Goal: Communication & Community: Answer question/provide support

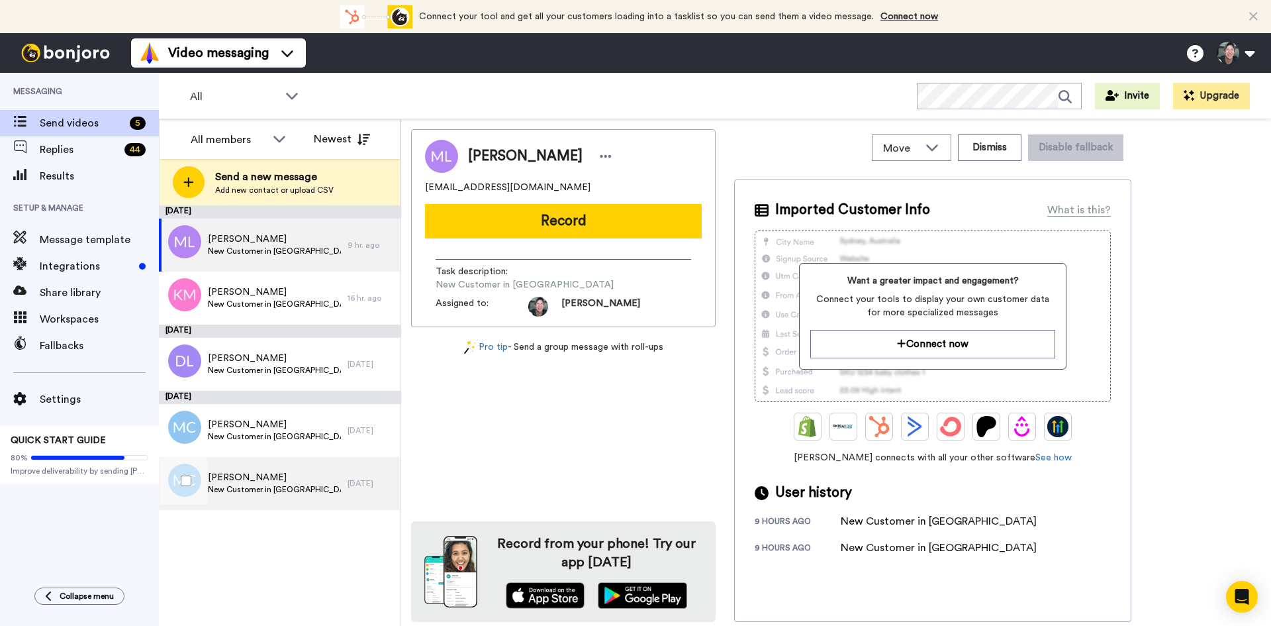
click at [253, 471] on span "Melissa Cabre" at bounding box center [274, 477] width 133 height 13
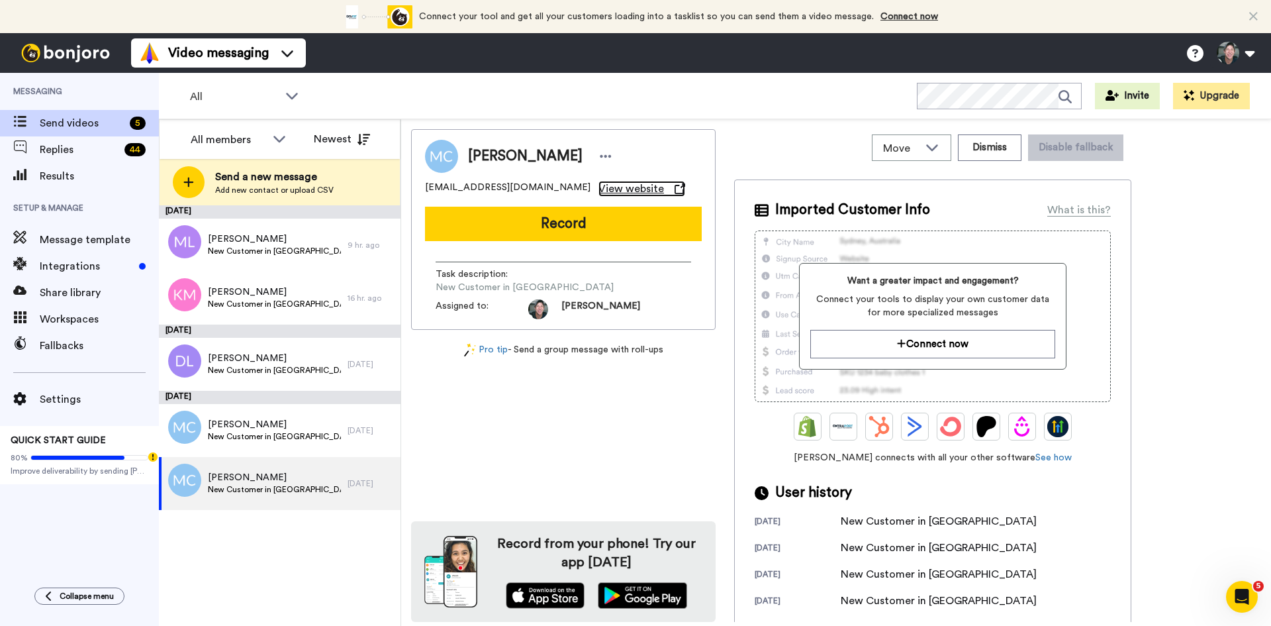
click at [599, 189] on span "View website" at bounding box center [632, 189] width 66 height 16
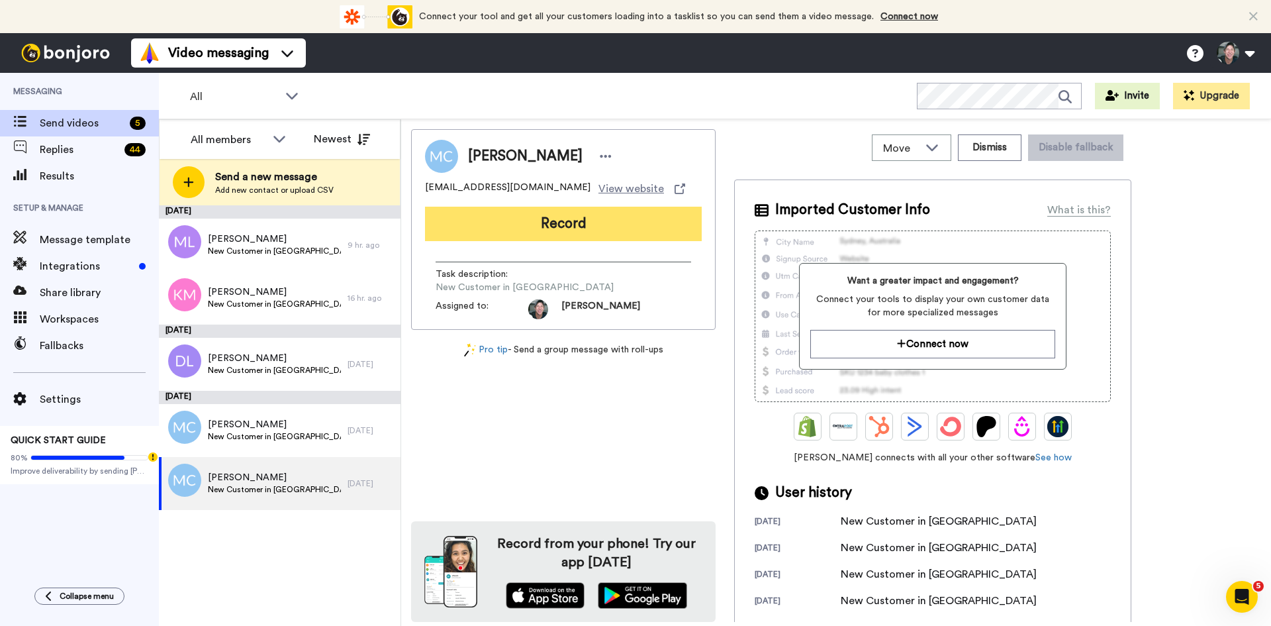
click at [564, 224] on button "Record" at bounding box center [563, 224] width 277 height 34
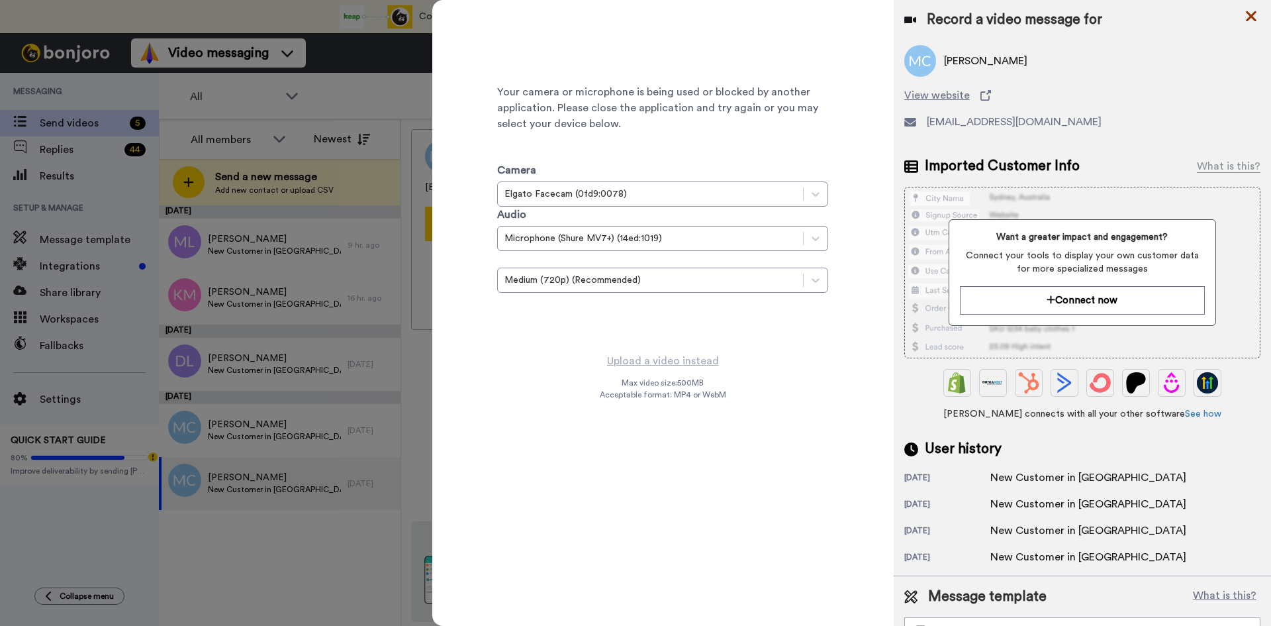
click at [1258, 11] on icon at bounding box center [1251, 16] width 13 height 17
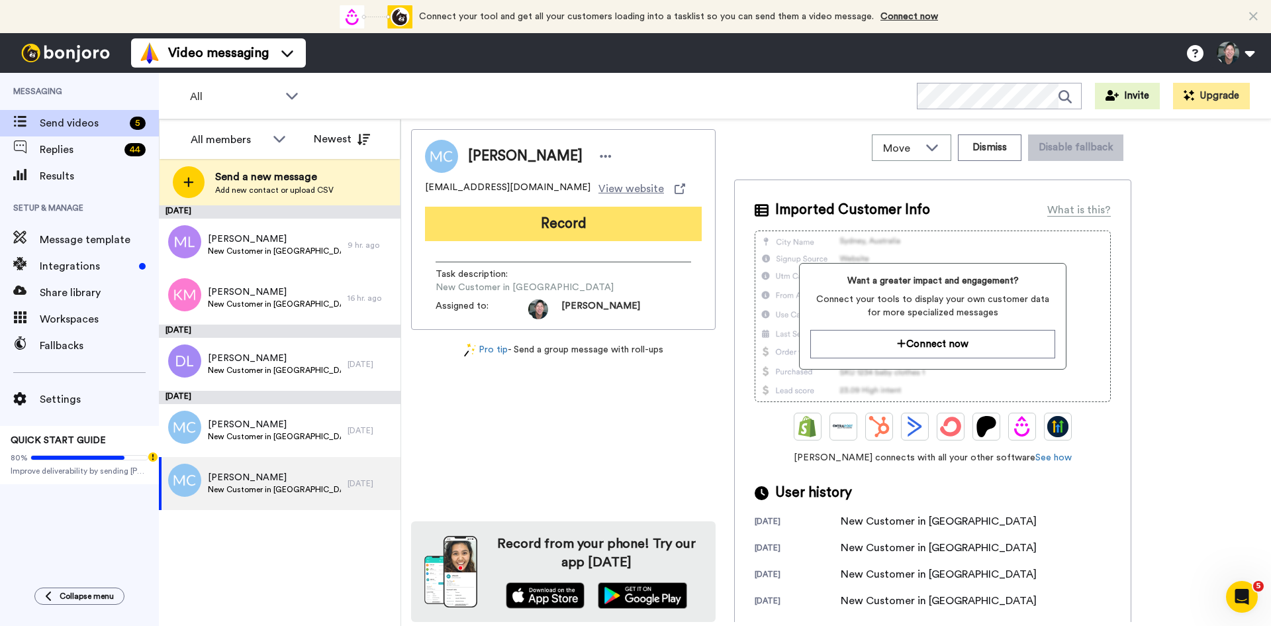
click at [546, 224] on button "Record" at bounding box center [563, 224] width 277 height 34
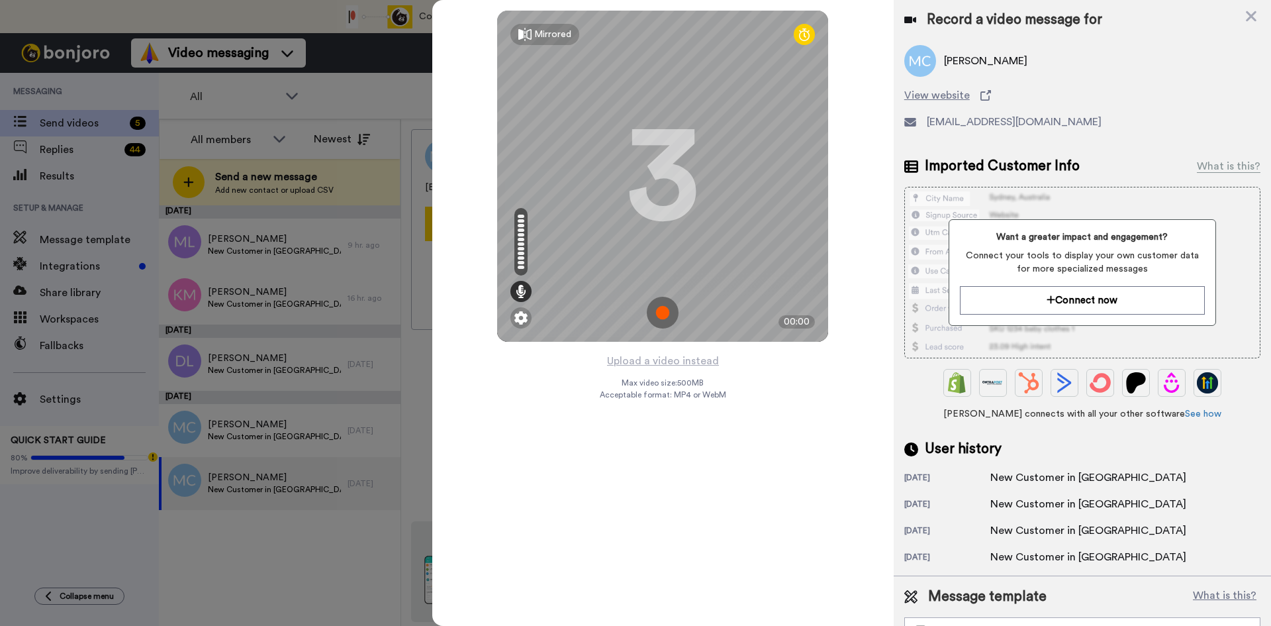
click at [660, 311] on img at bounding box center [663, 313] width 32 height 32
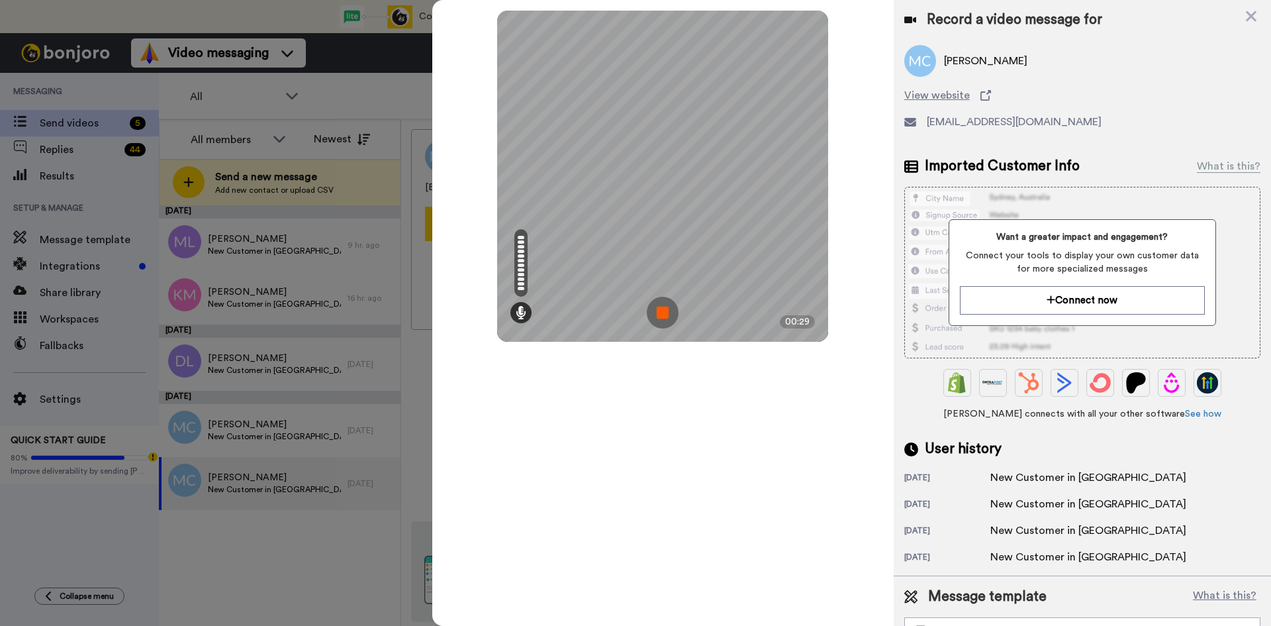
click at [660, 311] on img at bounding box center [663, 313] width 32 height 32
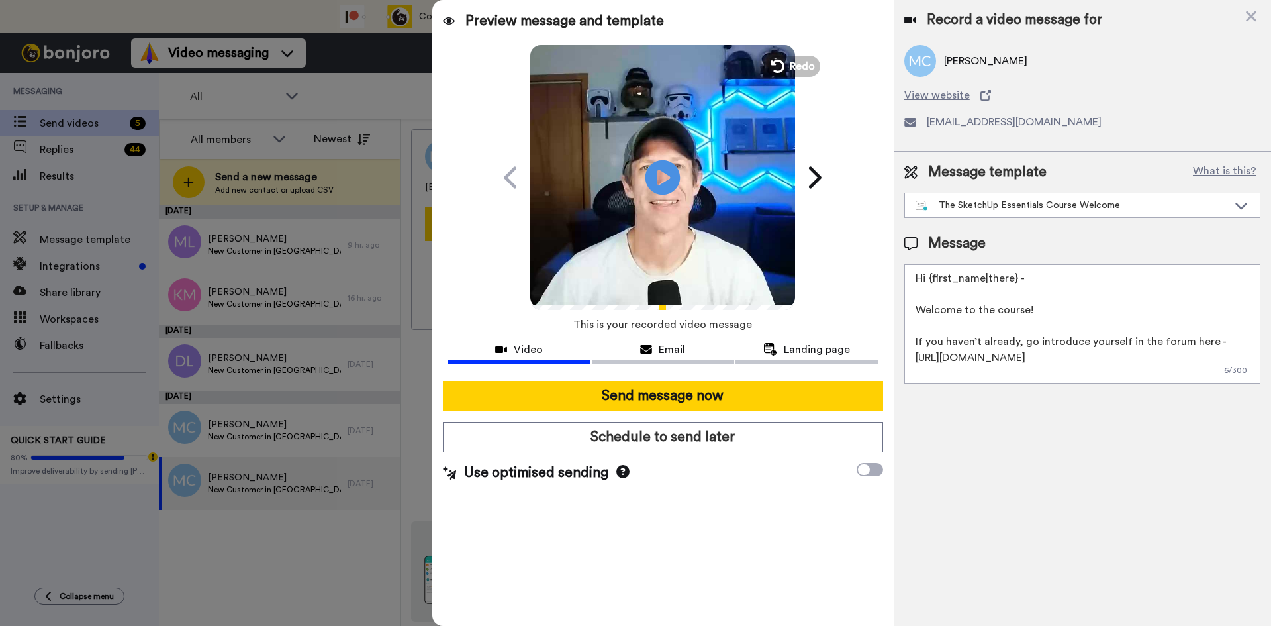
click at [663, 179] on icon "Play/Pause" at bounding box center [663, 177] width 35 height 63
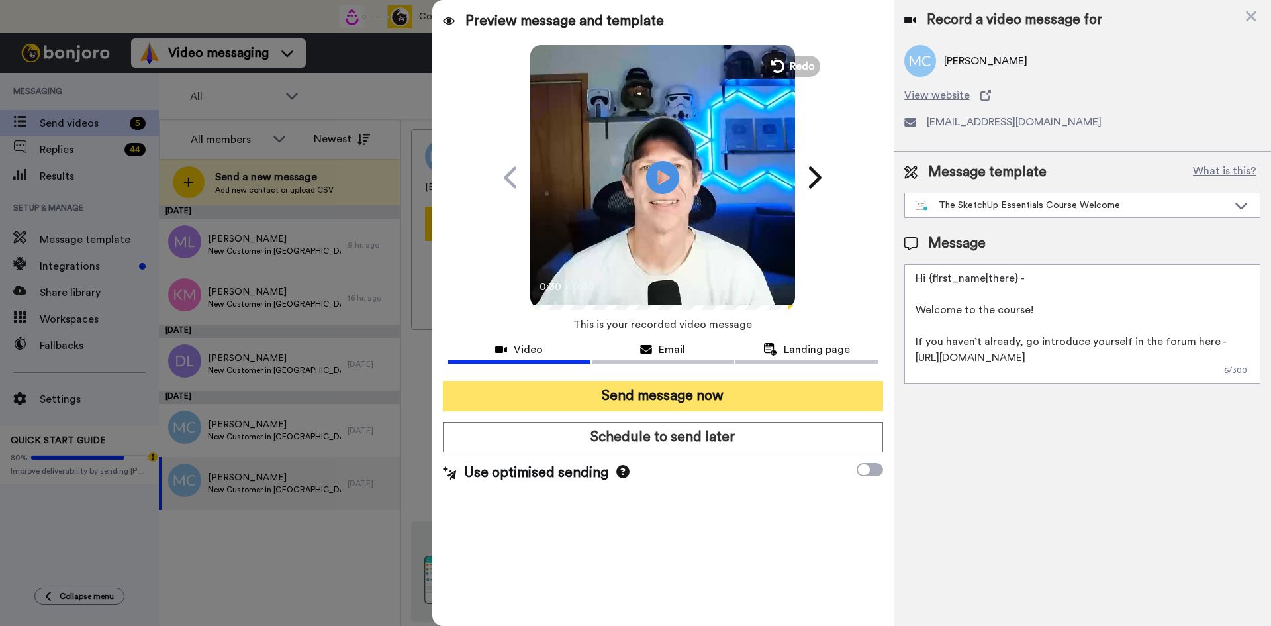
click at [673, 391] on button "Send message now" at bounding box center [663, 396] width 440 height 30
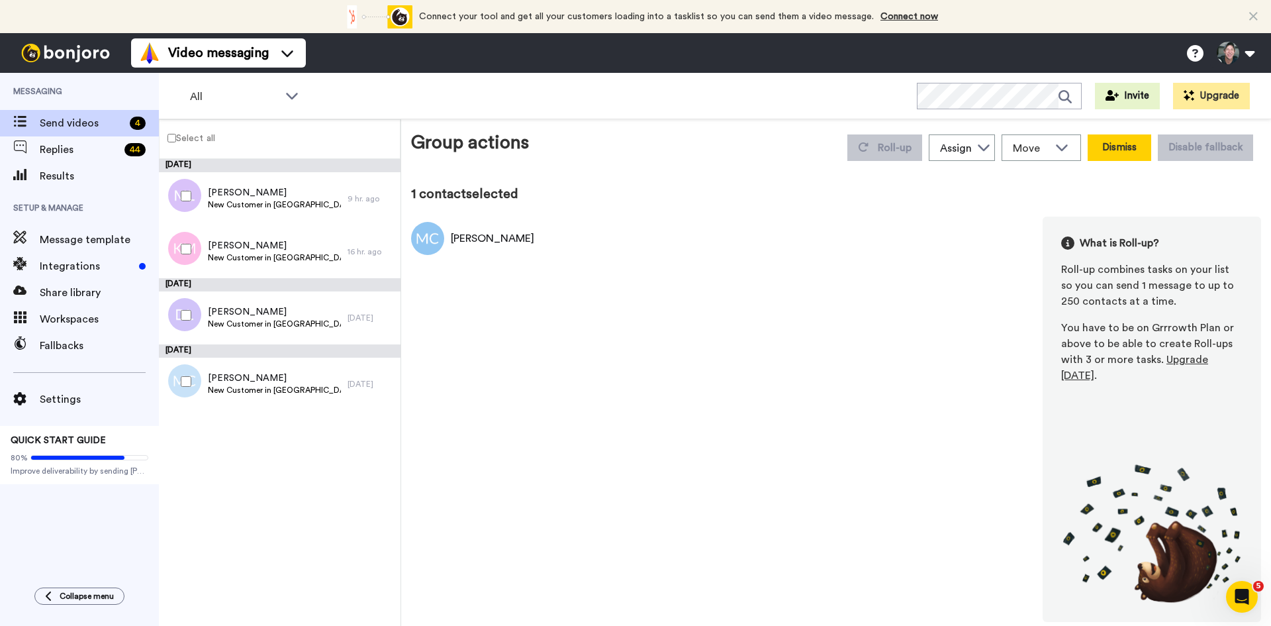
click at [1117, 148] on button "Dismiss" at bounding box center [1120, 147] width 64 height 26
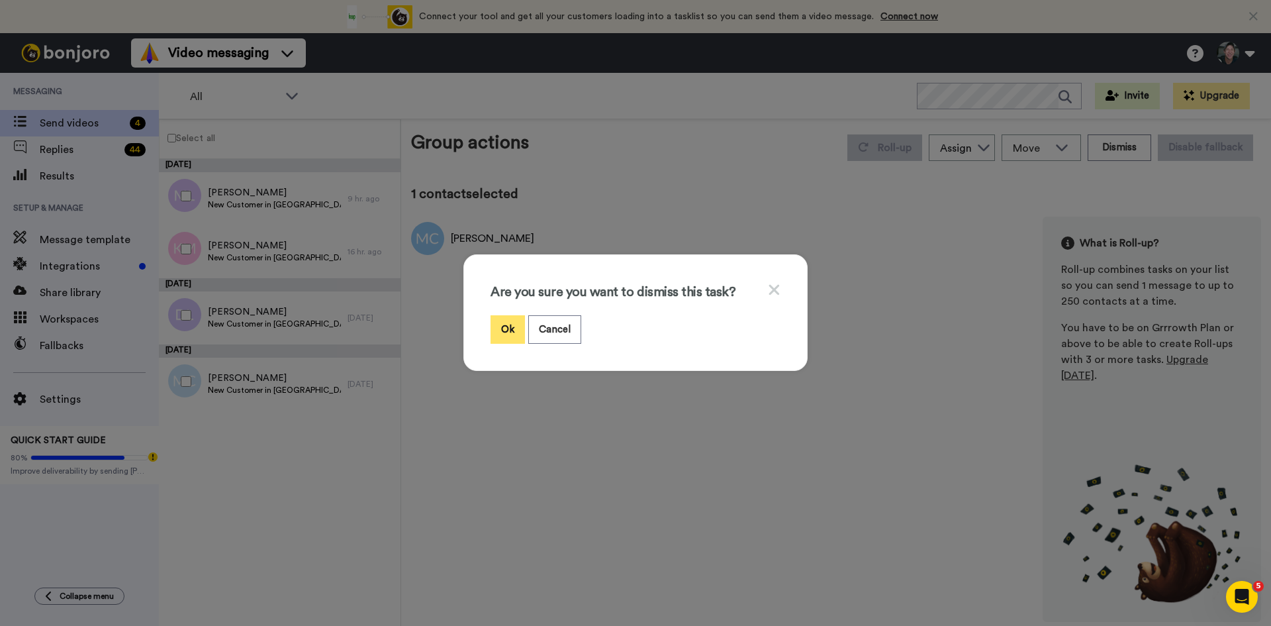
click at [484, 326] on div "Are you sure you want to dismiss this task? Ok Cancel" at bounding box center [636, 312] width 344 height 117
click at [519, 321] on button "Ok" at bounding box center [508, 329] width 34 height 28
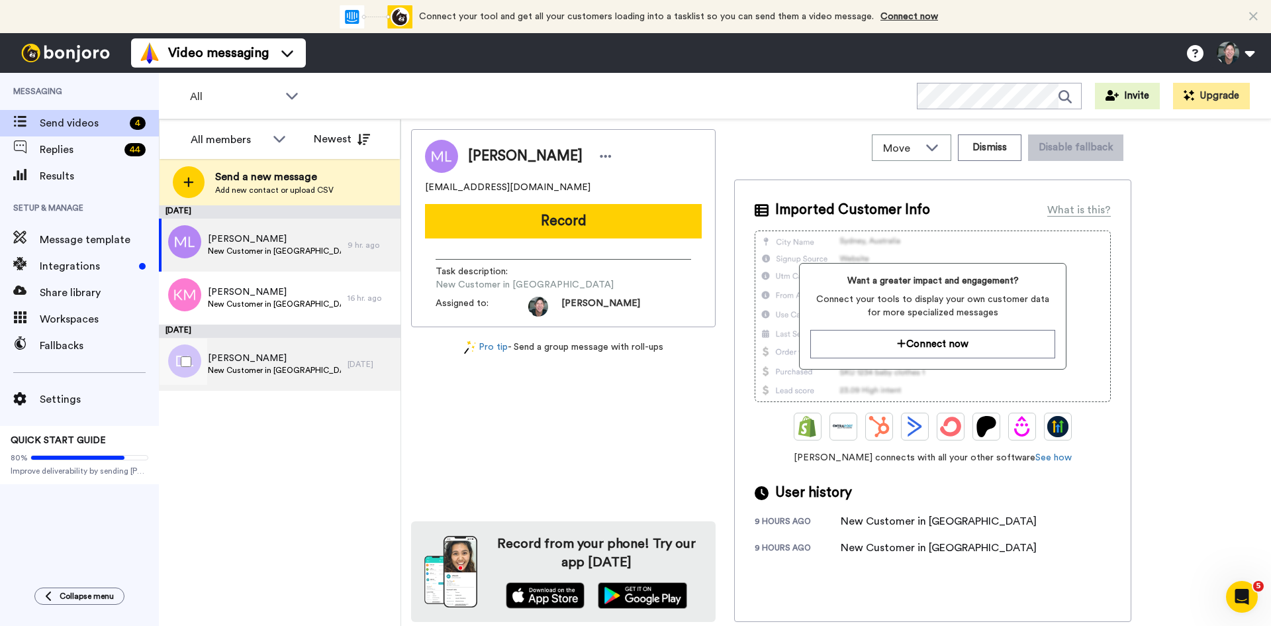
click at [242, 366] on span "New Customer in [GEOGRAPHIC_DATA]" at bounding box center [274, 370] width 133 height 11
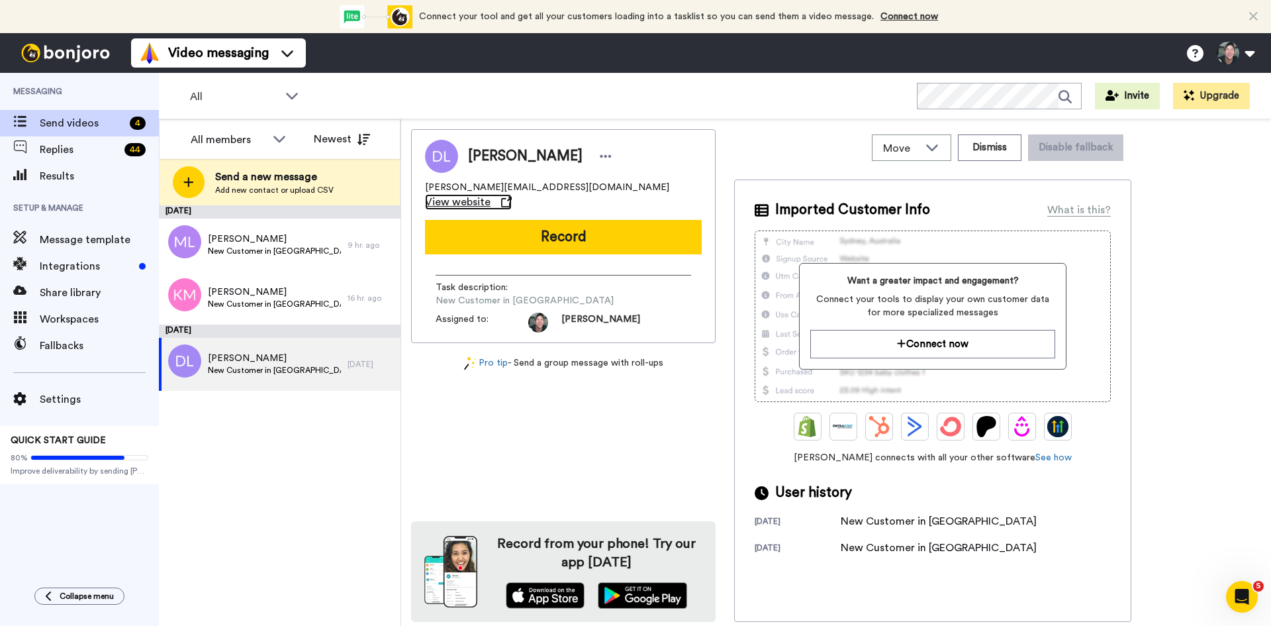
click at [491, 194] on span "View website" at bounding box center [458, 202] width 66 height 16
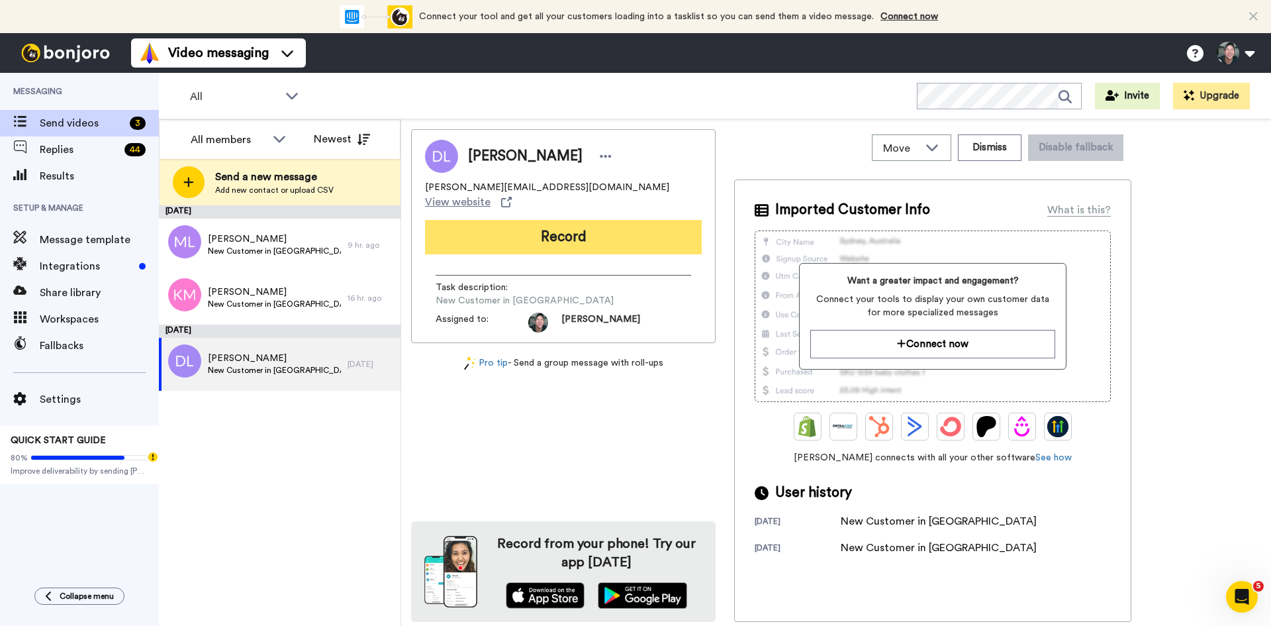
click at [572, 228] on button "Record" at bounding box center [563, 237] width 277 height 34
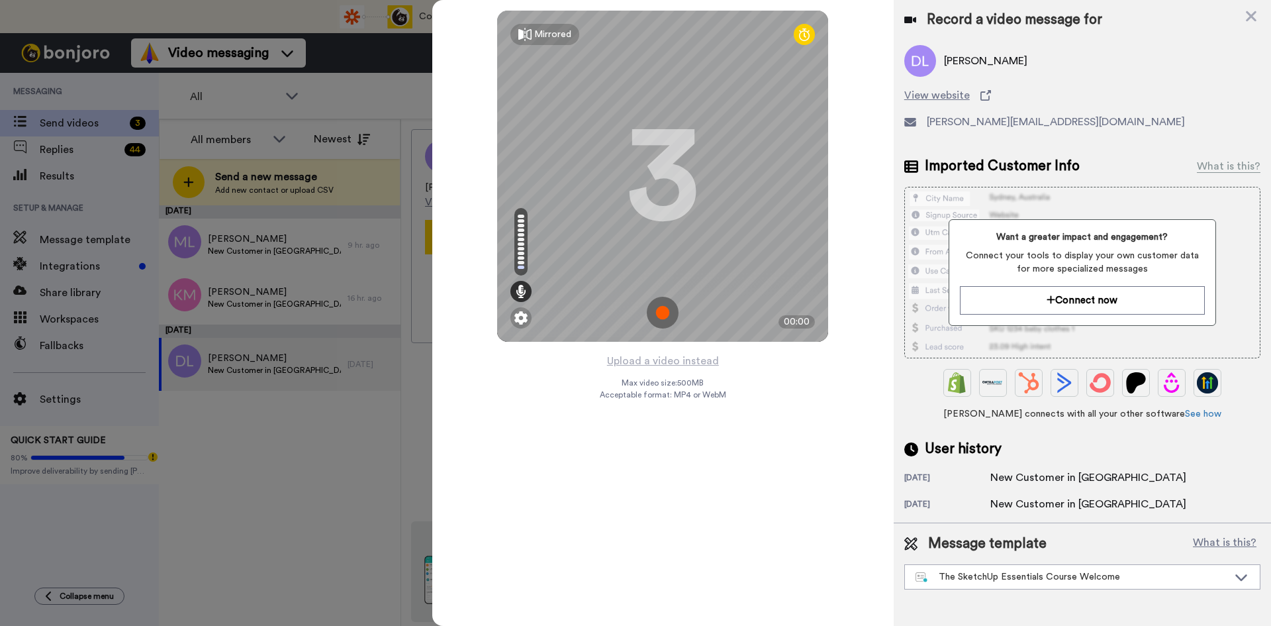
click at [662, 315] on img at bounding box center [663, 313] width 32 height 32
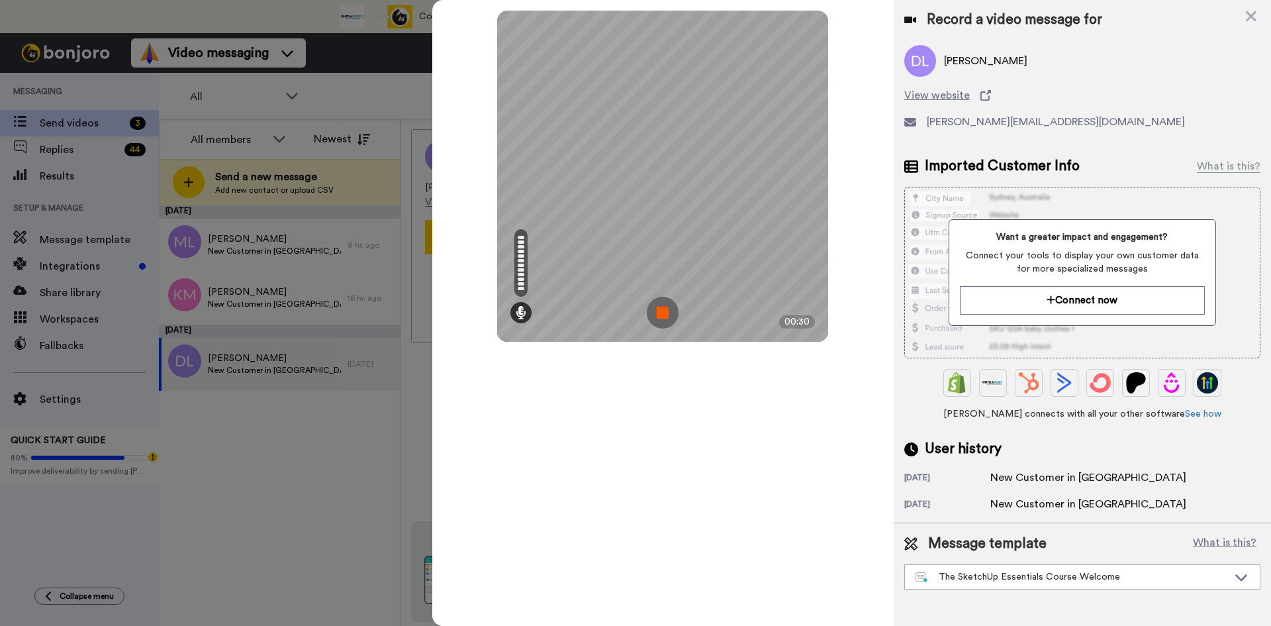
click at [662, 315] on img at bounding box center [663, 313] width 32 height 32
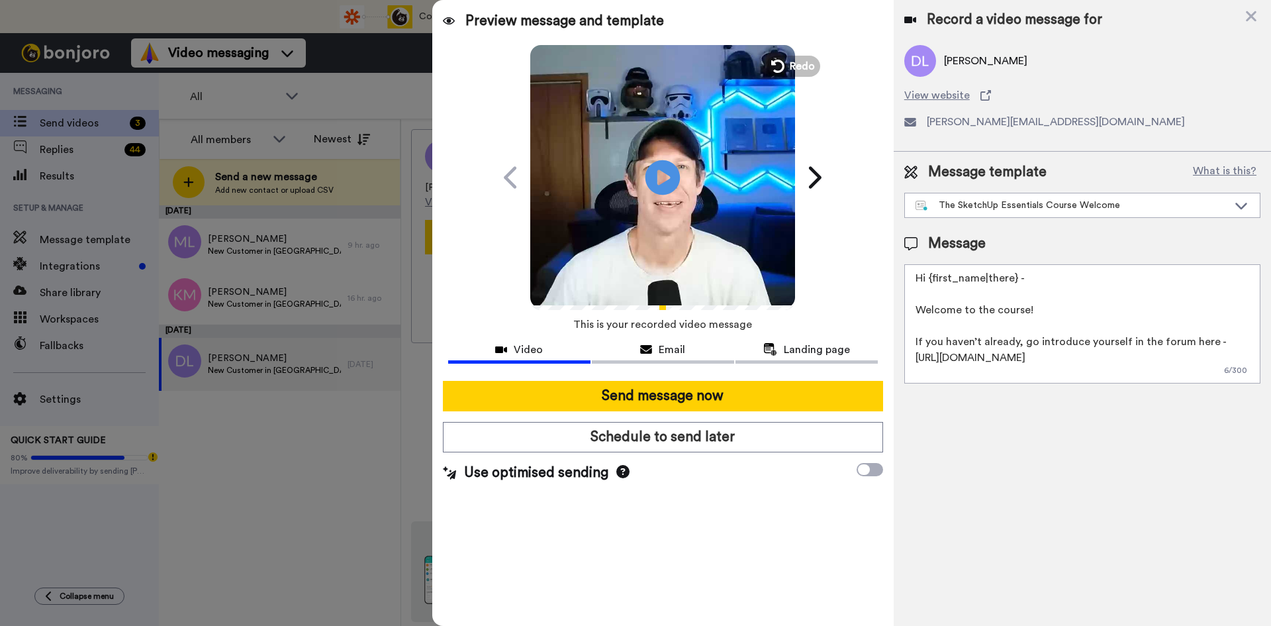
click at [664, 179] on icon "Play/Pause" at bounding box center [663, 177] width 35 height 63
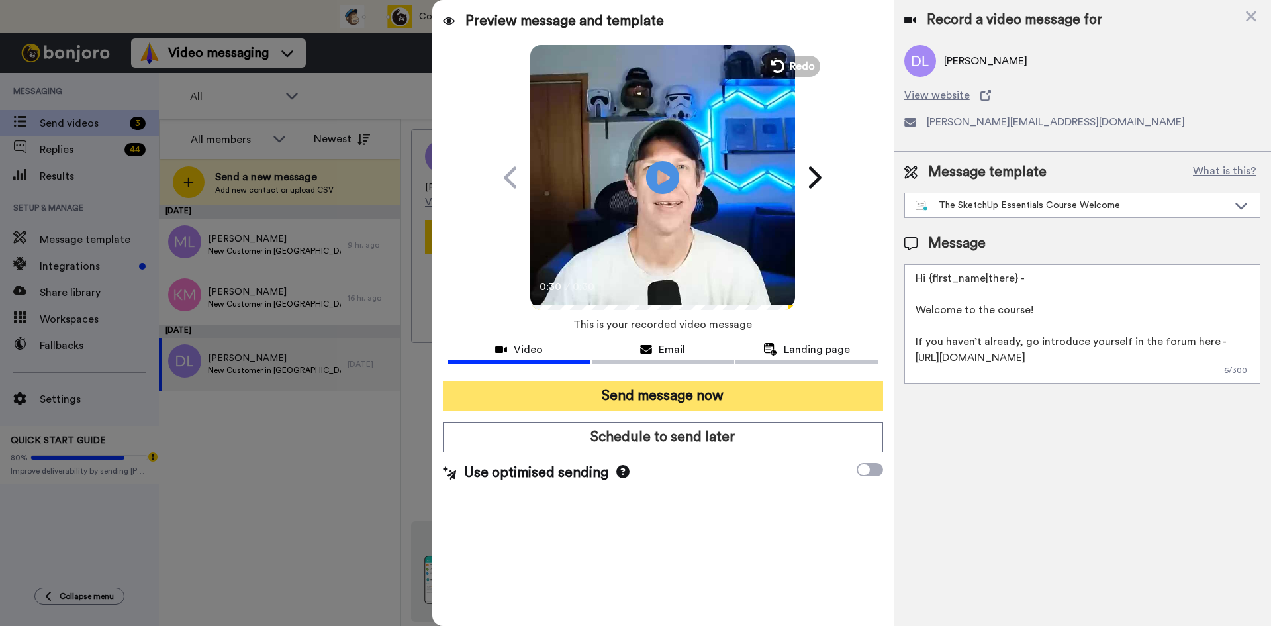
click at [683, 399] on button "Send message now" at bounding box center [663, 396] width 440 height 30
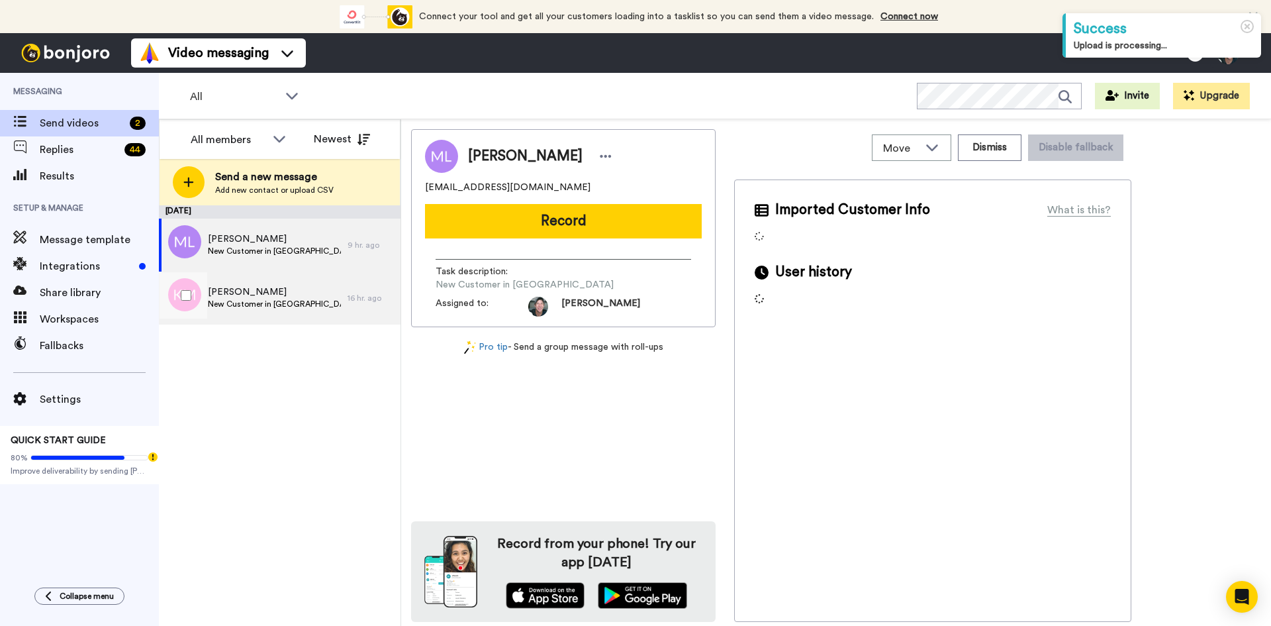
click at [236, 298] on span "Klio Miniotakis" at bounding box center [274, 291] width 133 height 13
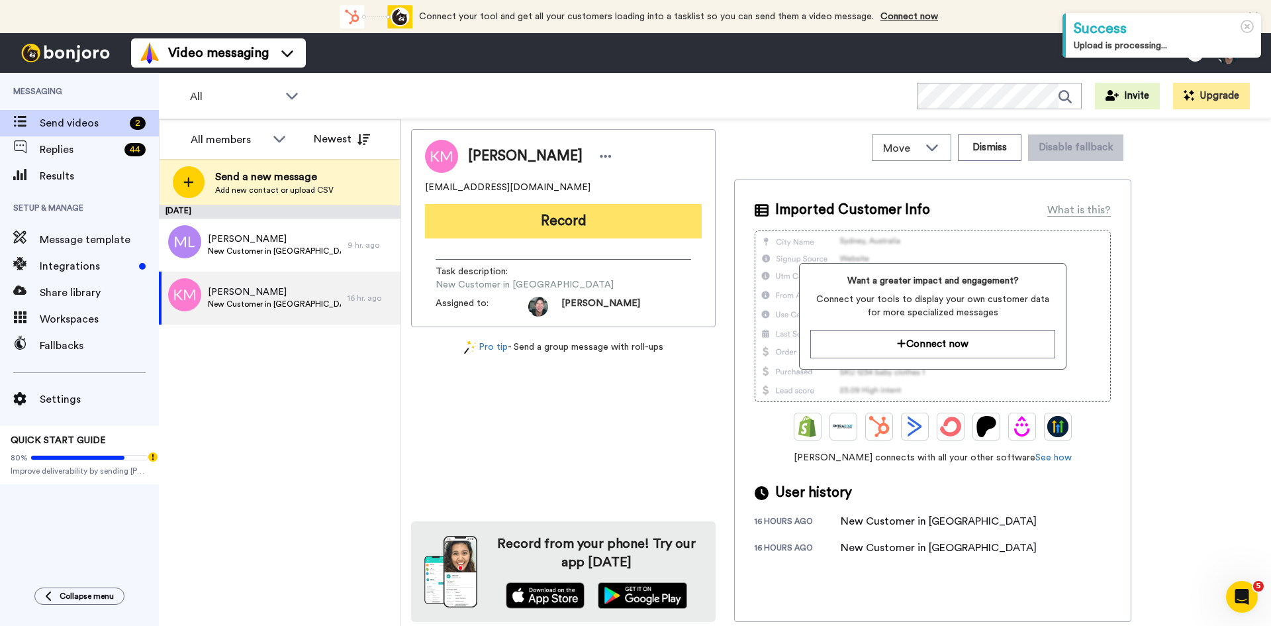
click at [566, 221] on button "Record" at bounding box center [563, 221] width 277 height 34
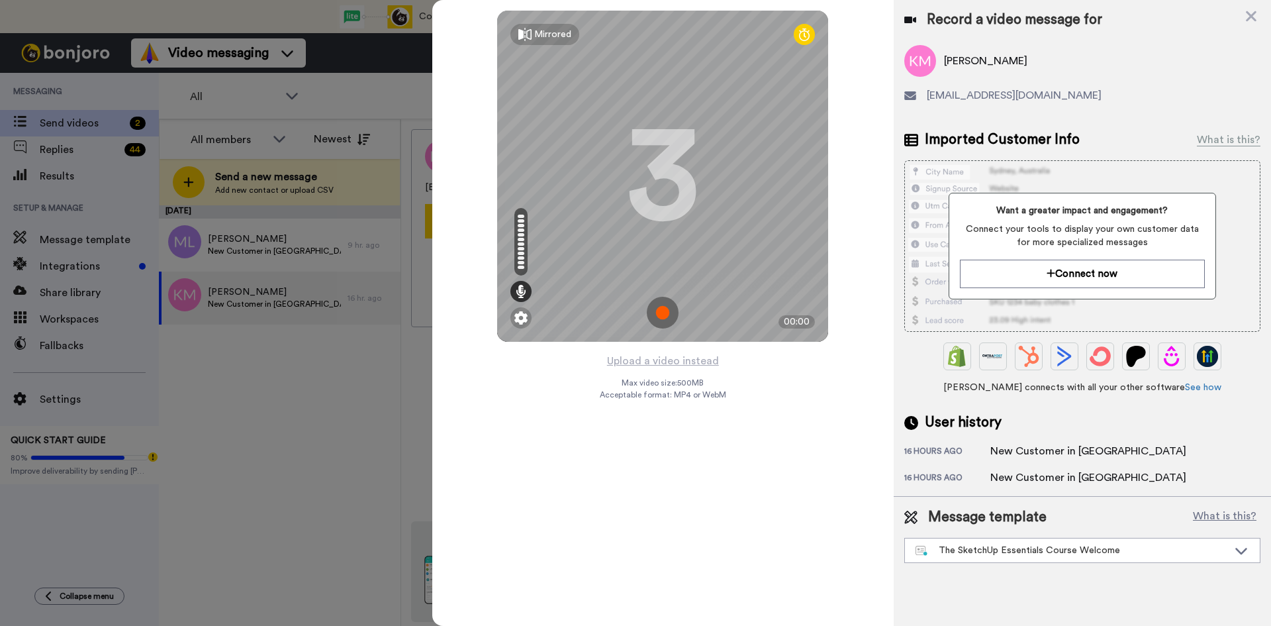
click at [664, 308] on img at bounding box center [663, 313] width 32 height 32
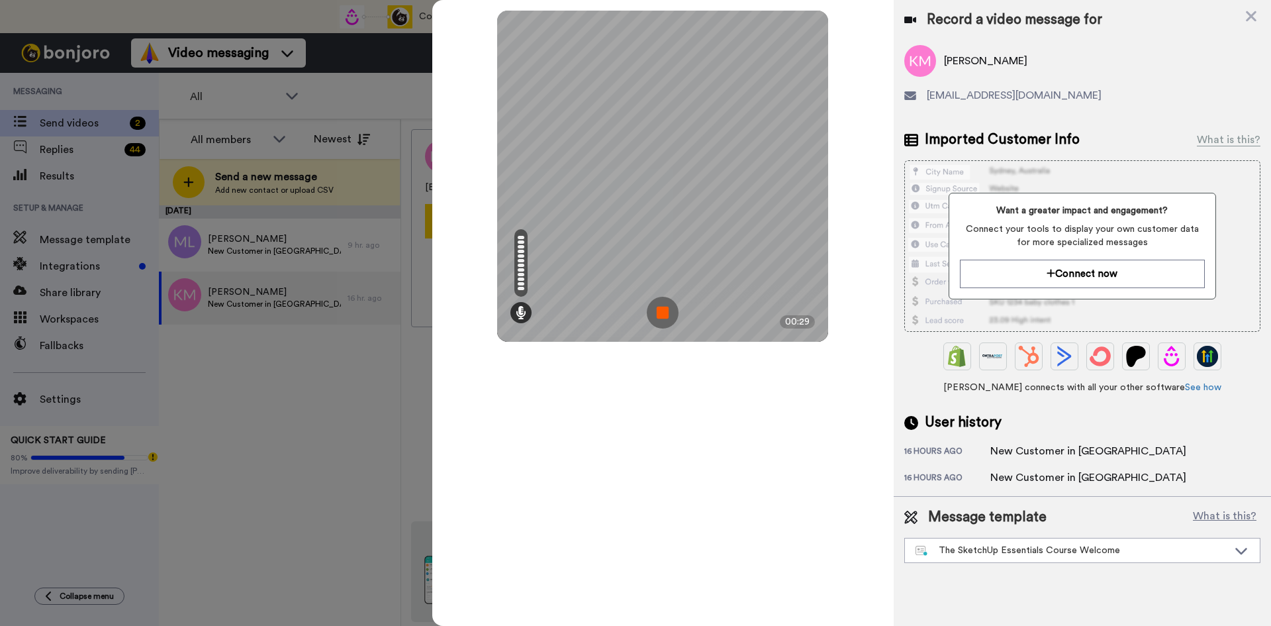
click at [661, 305] on img at bounding box center [663, 313] width 32 height 32
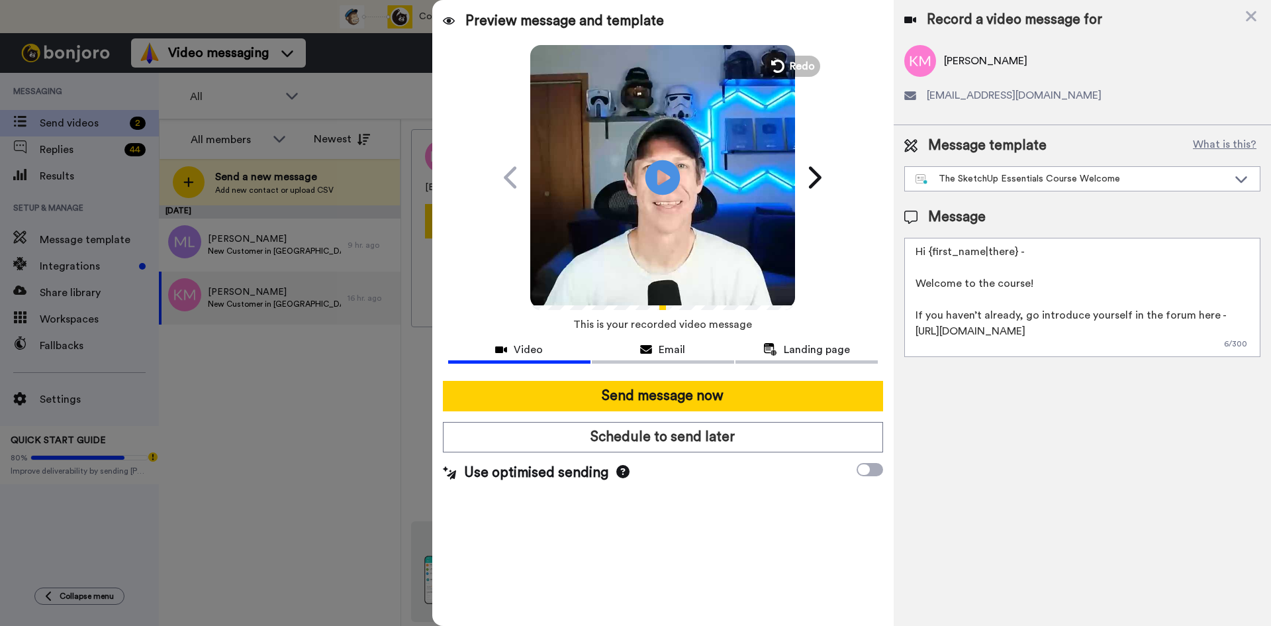
click at [662, 189] on icon at bounding box center [663, 177] width 35 height 35
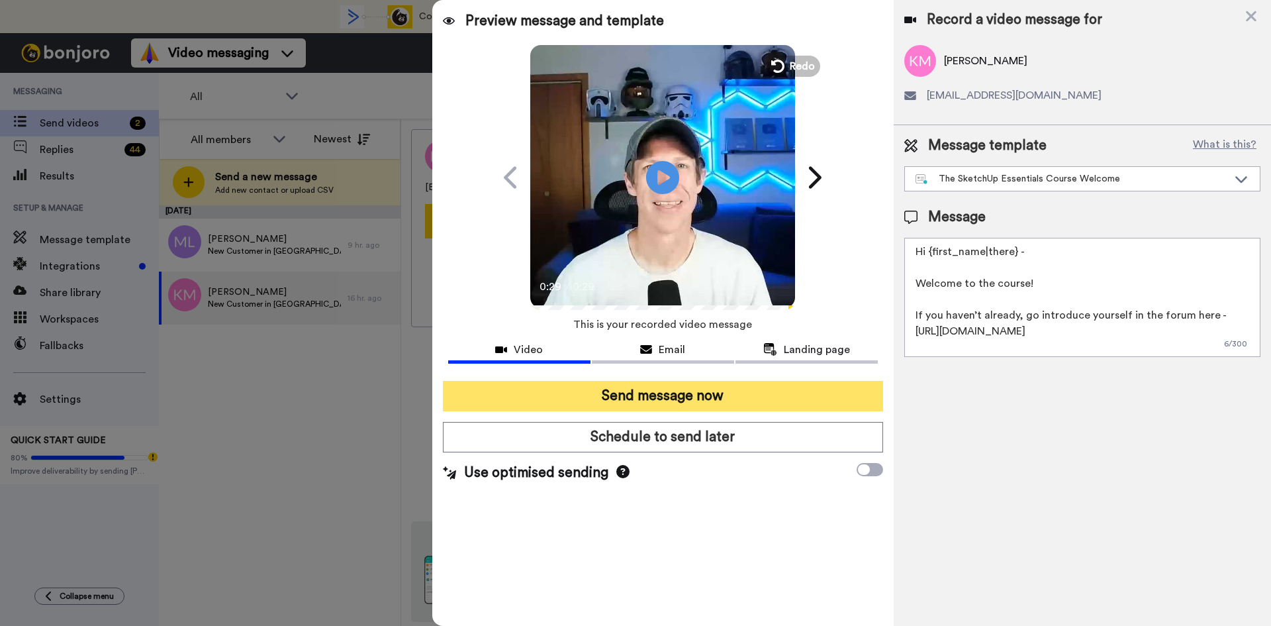
click at [694, 398] on button "Send message now" at bounding box center [663, 396] width 440 height 30
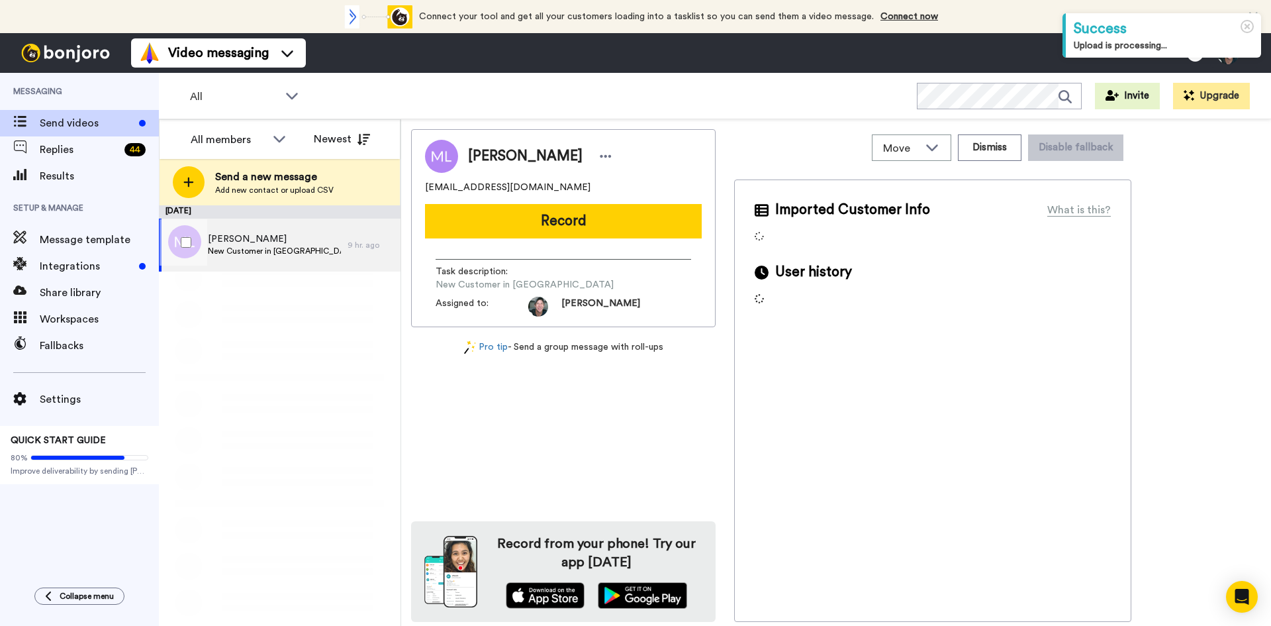
click at [251, 238] on span "[PERSON_NAME]" at bounding box center [274, 238] width 133 height 13
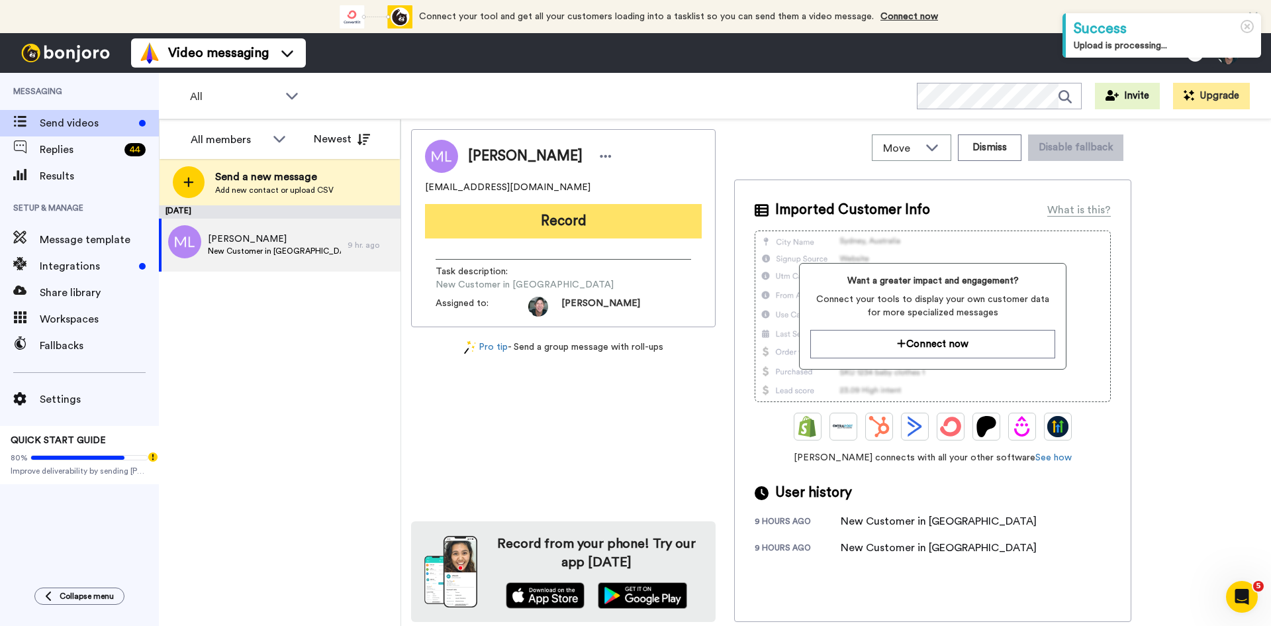
click at [571, 217] on button "Record" at bounding box center [563, 221] width 277 height 34
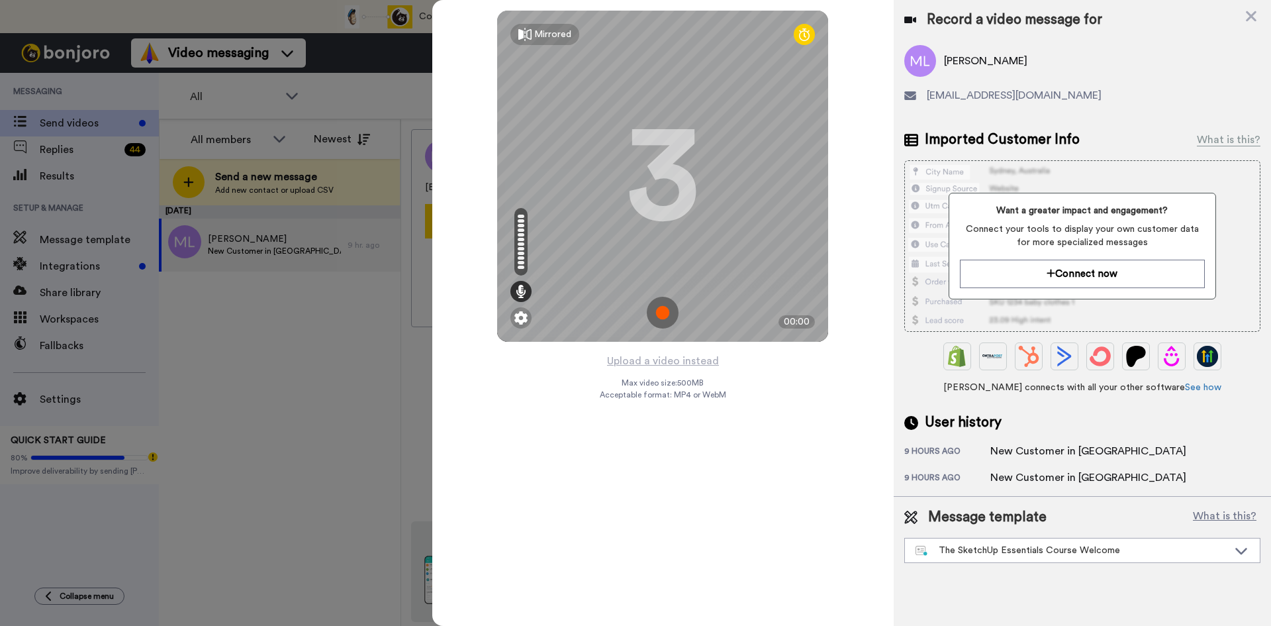
click at [662, 312] on img at bounding box center [663, 313] width 32 height 32
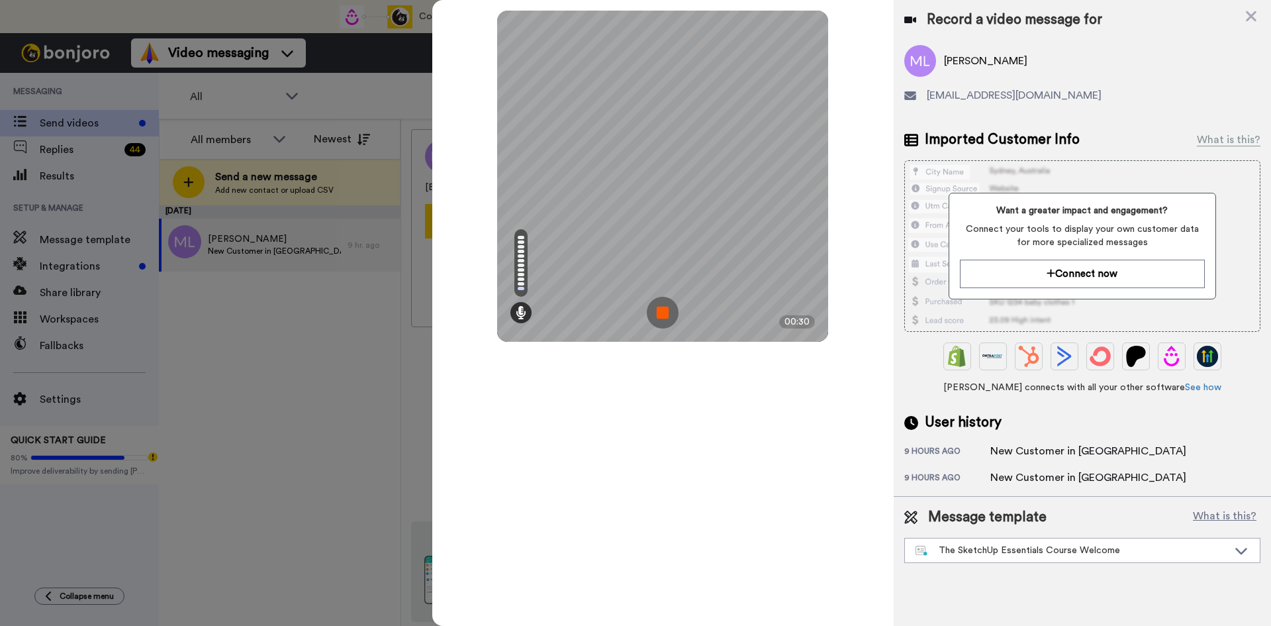
click at [662, 311] on img at bounding box center [663, 313] width 32 height 32
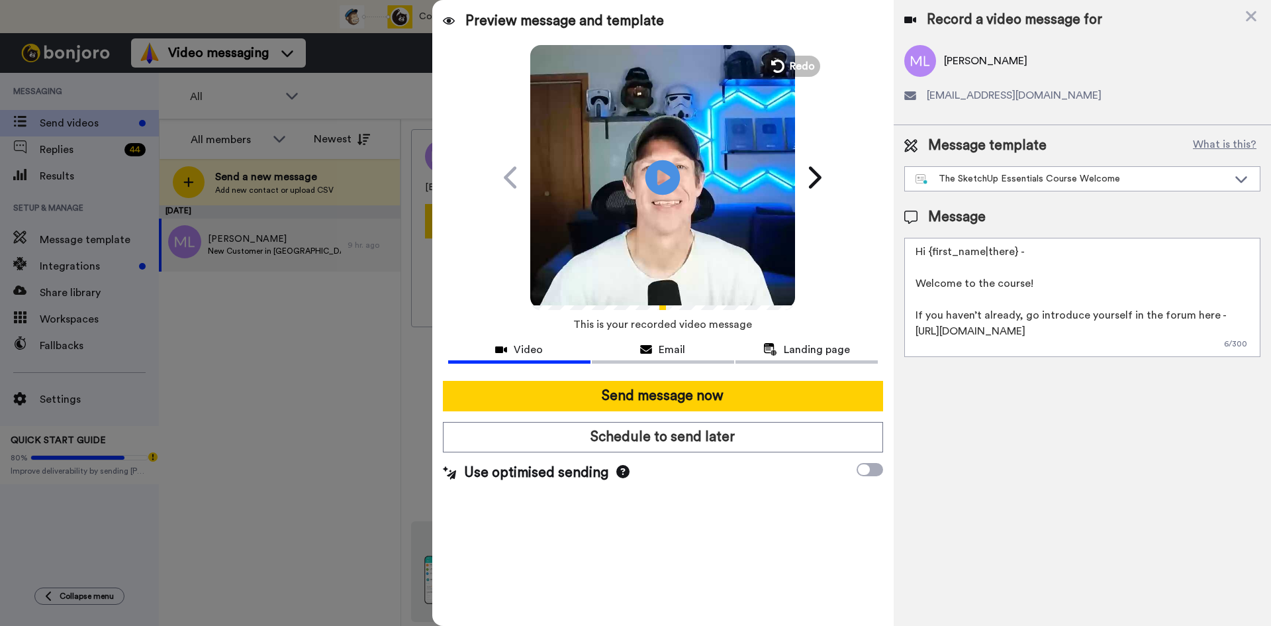
click at [664, 183] on icon at bounding box center [663, 177] width 35 height 35
click at [779, 22] on div "Preview message and template" at bounding box center [663, 16] width 462 height 32
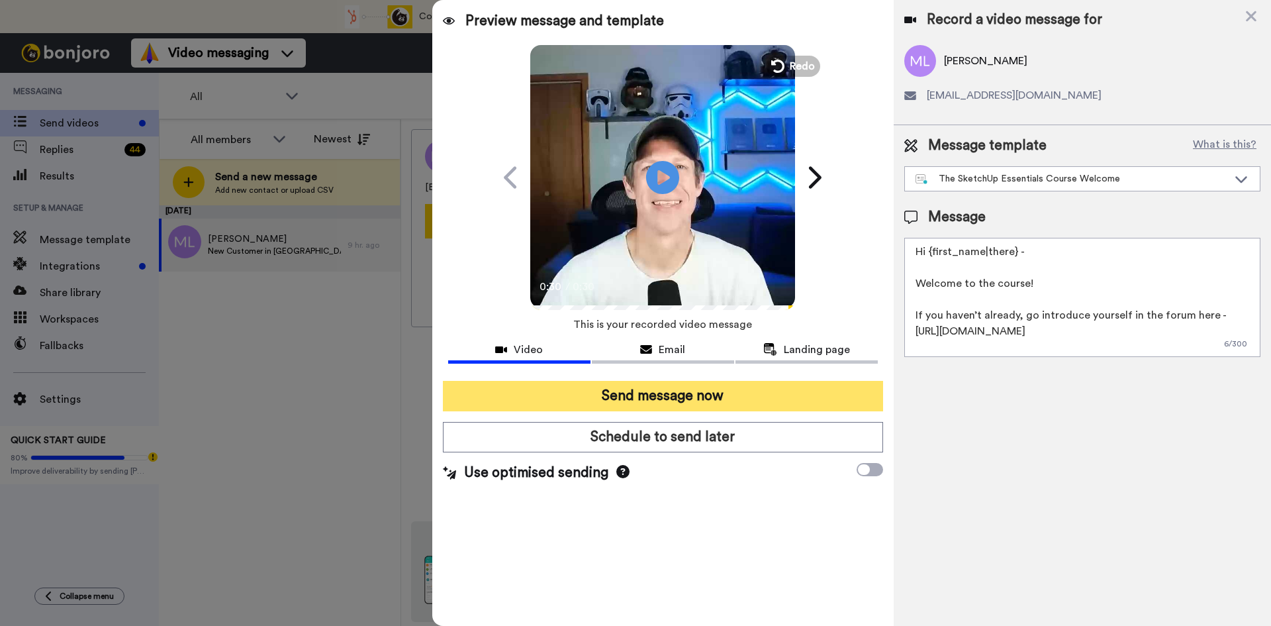
click at [691, 402] on button "Send message now" at bounding box center [663, 396] width 440 height 30
